Goal: Information Seeking & Learning: Learn about a topic

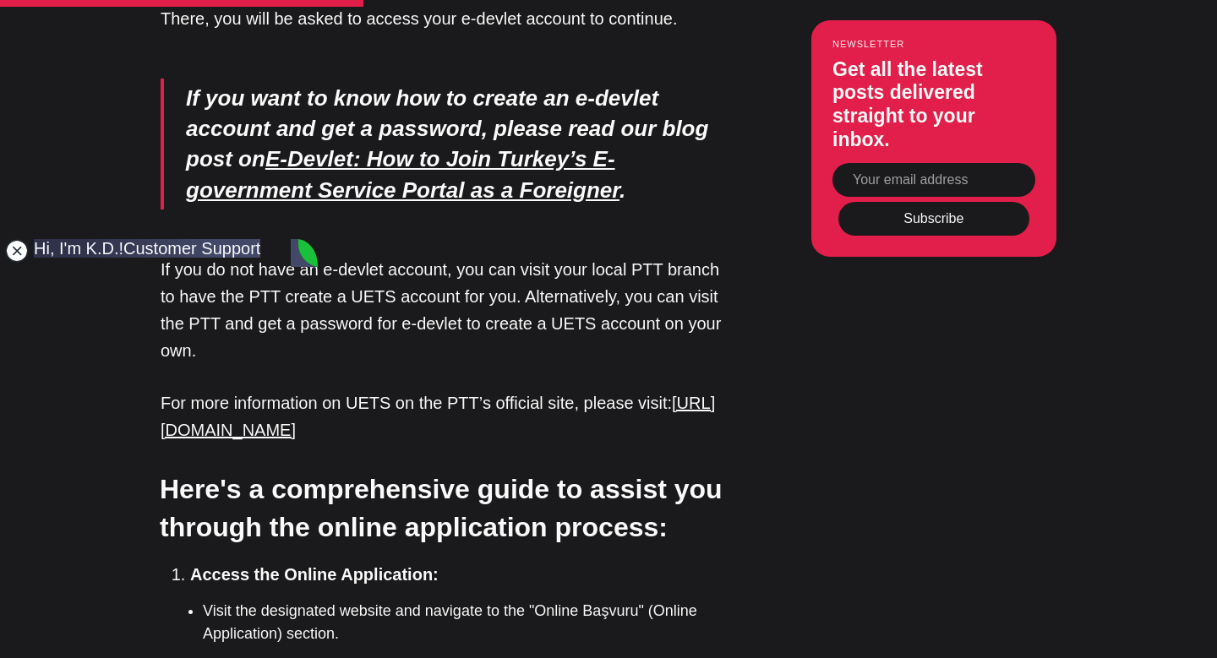
click at [15, 249] on jdiv at bounding box center [17, 251] width 24 height 24
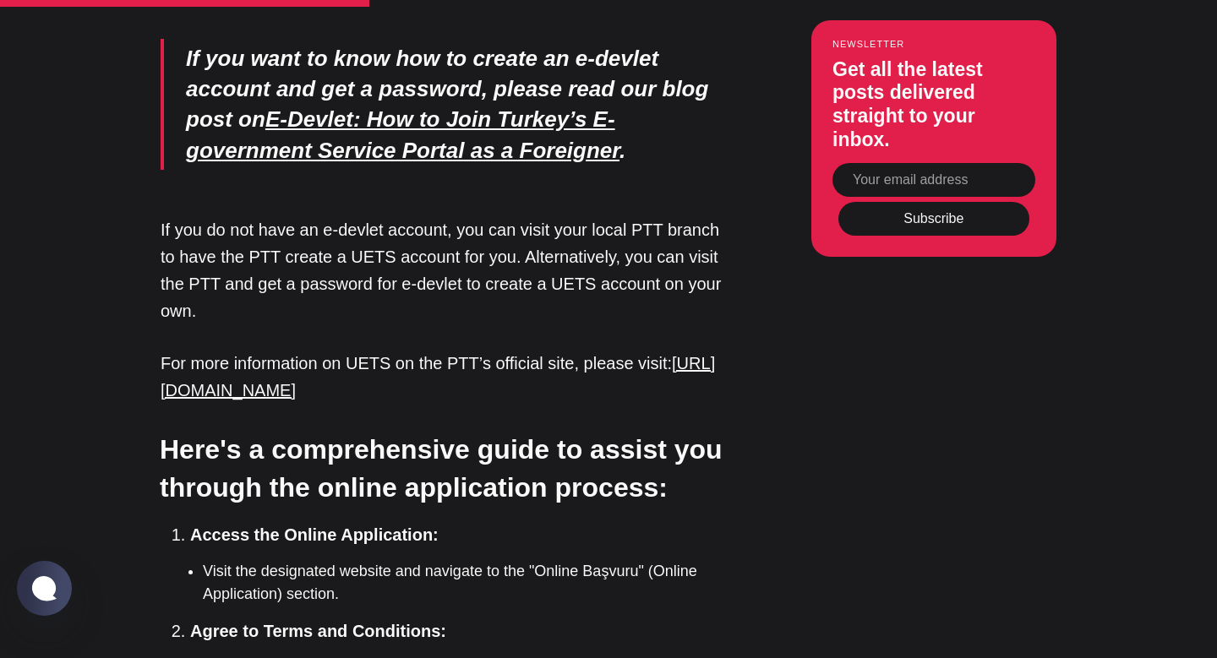
scroll to position [3295, 0]
click at [457, 355] on link "[URL][DOMAIN_NAME]" at bounding box center [438, 378] width 554 height 46
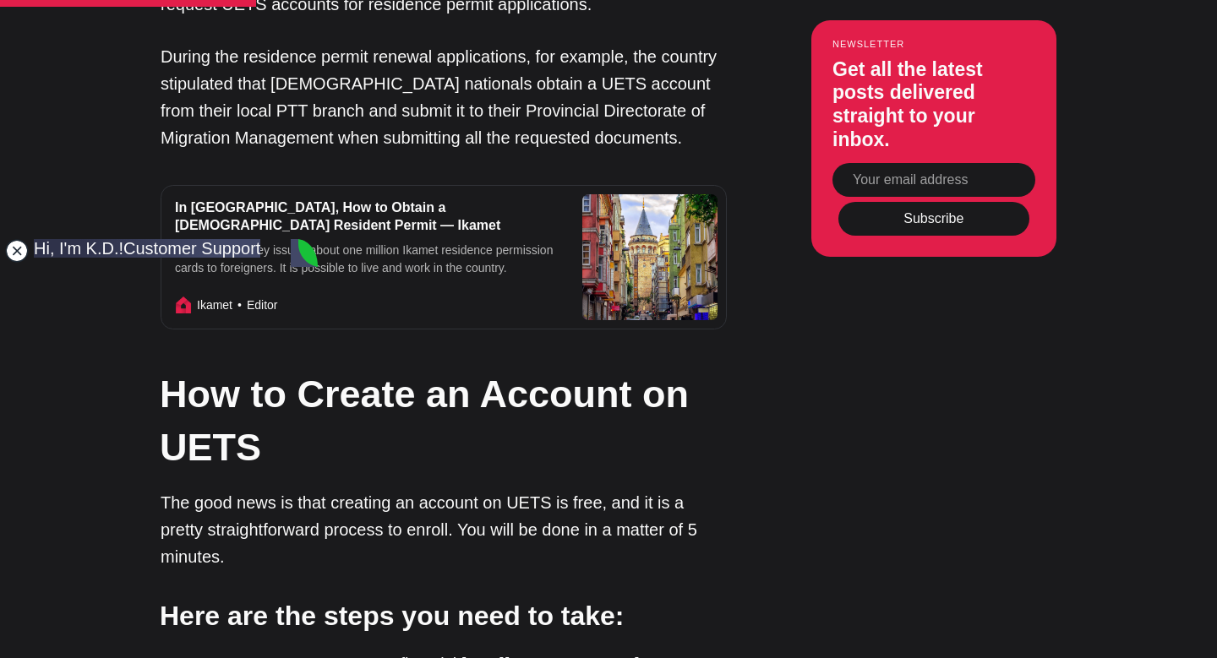
click at [15, 253] on jdiv at bounding box center [17, 251] width 24 height 24
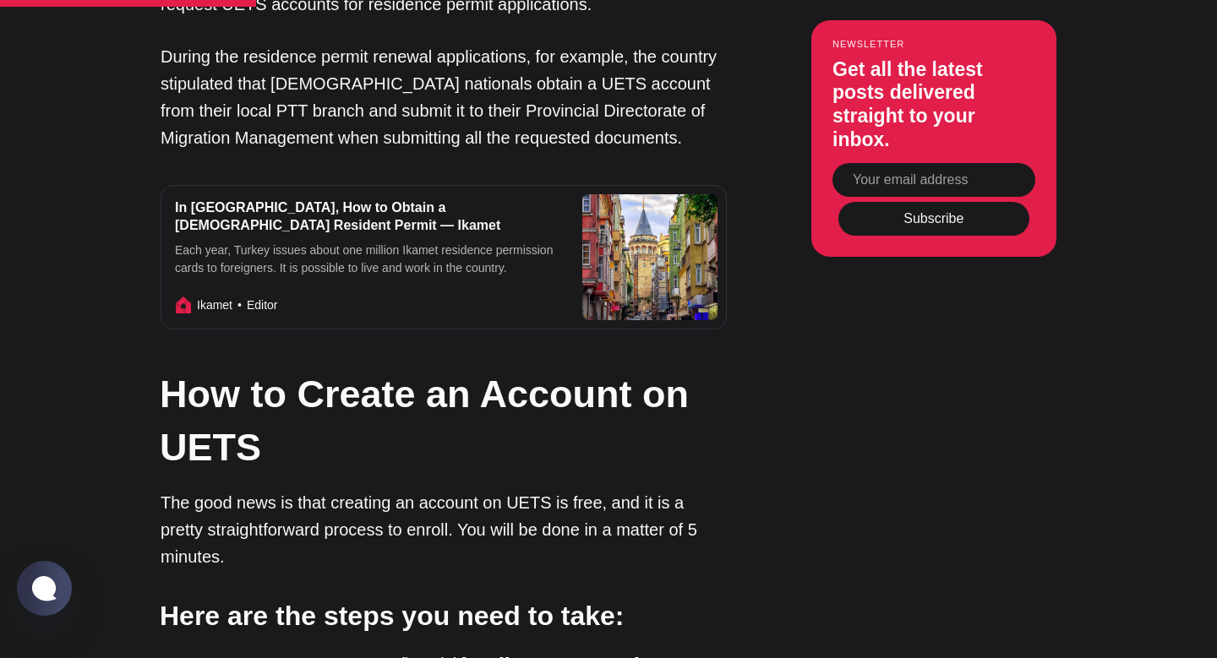
click at [599, 655] on link "[URL][DOMAIN_NAME]" at bounding box center [550, 664] width 178 height 19
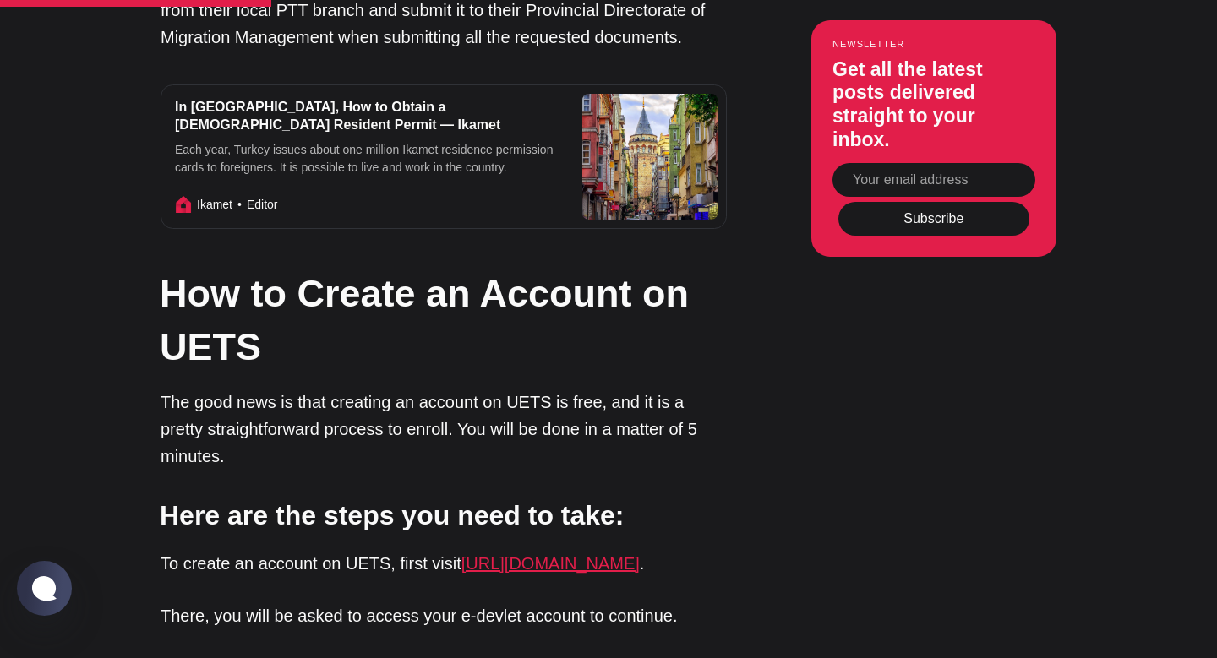
scroll to position [2660, 0]
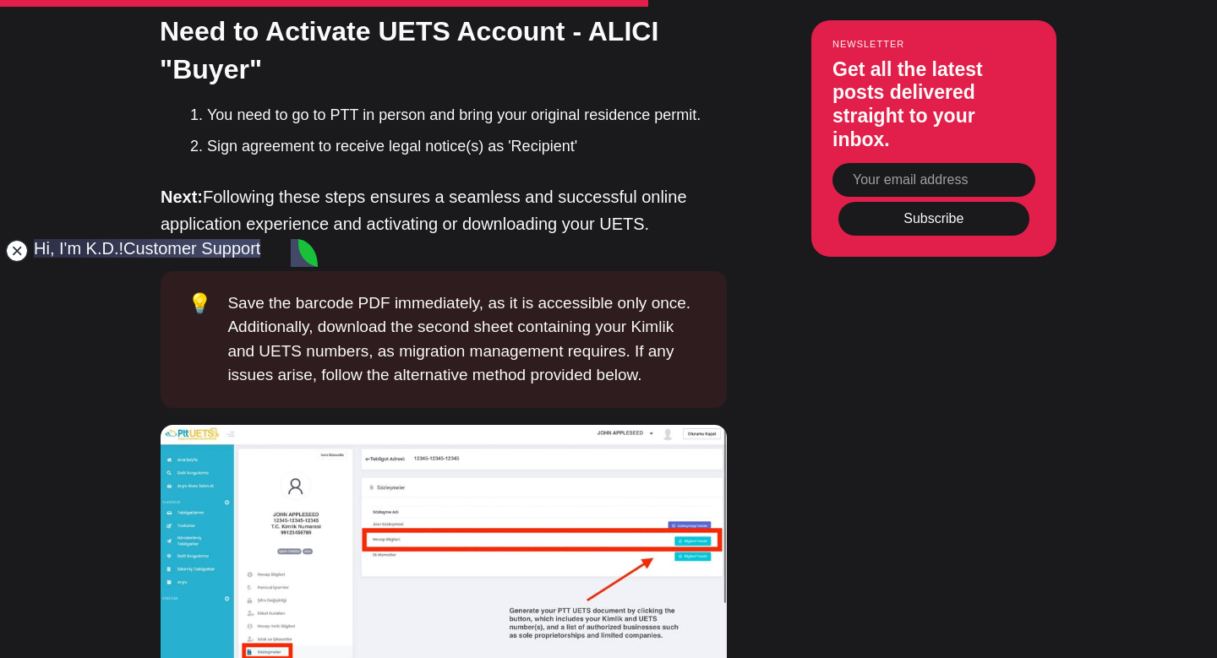
click at [24, 255] on jdiv at bounding box center [17, 251] width 24 height 24
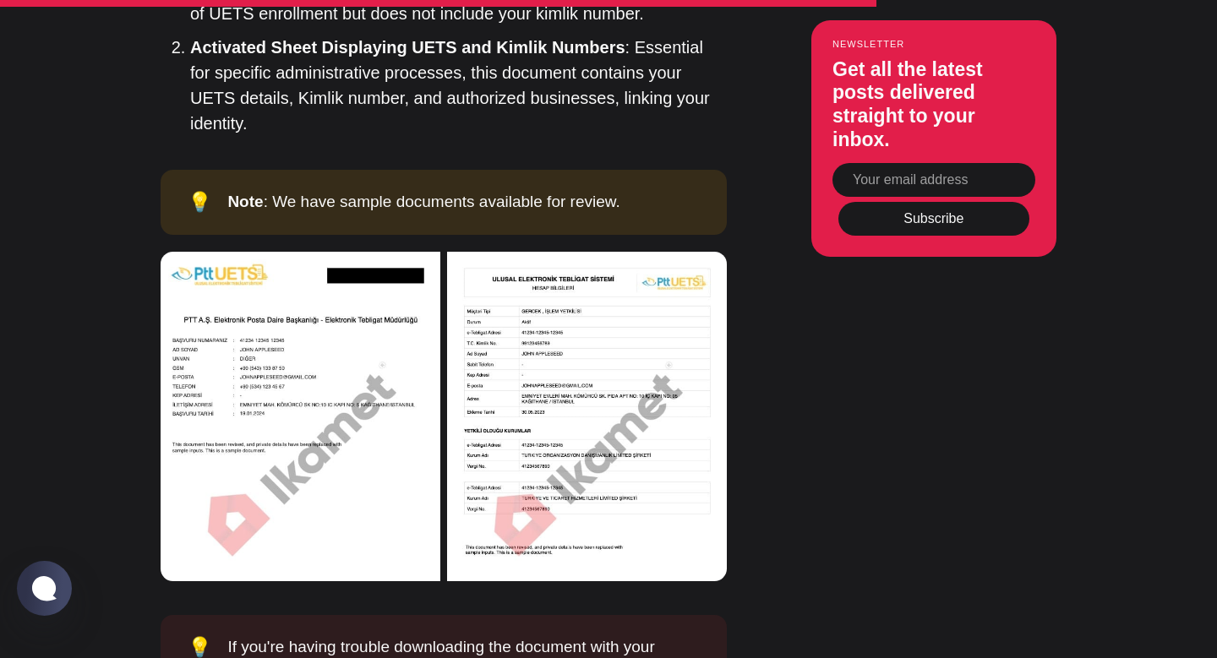
scroll to position [6597, 0]
